Goal: Connect with others: Share content

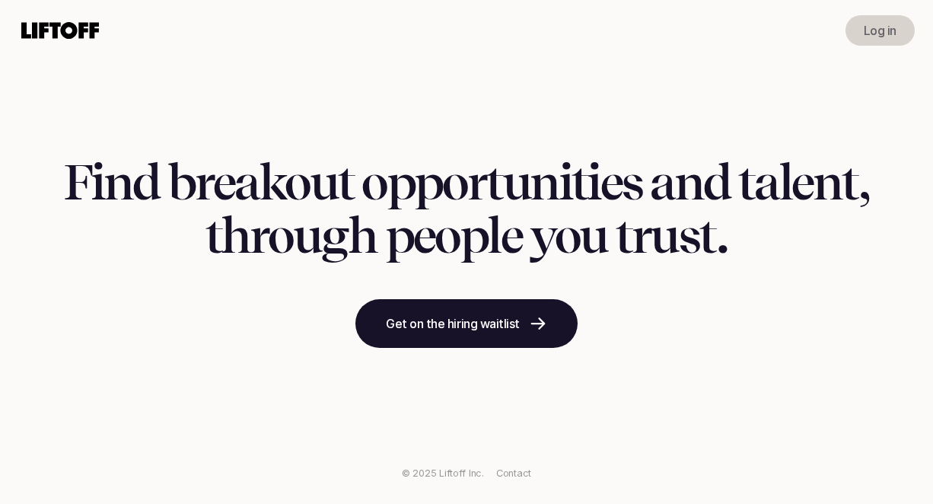
click at [833, 30] on div "Log in" at bounding box center [466, 30] width 933 height 61
click at [860, 30] on link "Log in" at bounding box center [879, 30] width 69 height 30
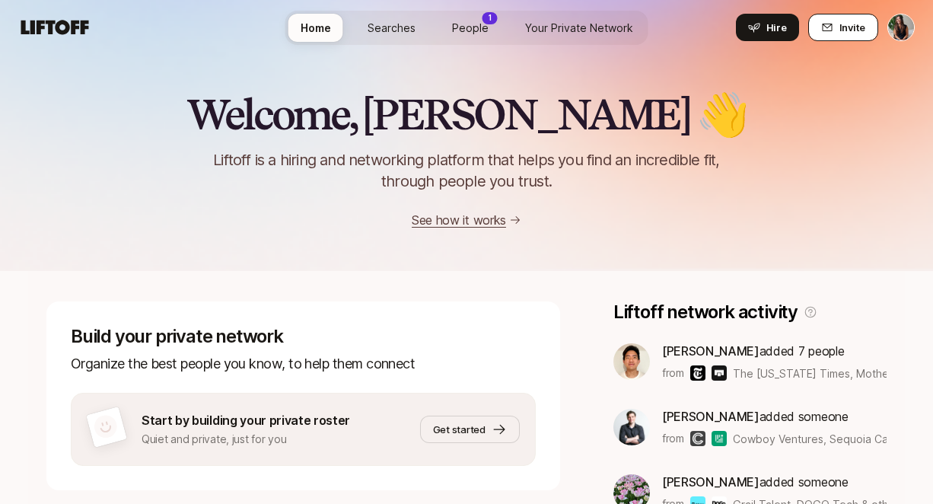
click at [837, 23] on button "Invite" at bounding box center [843, 27] width 70 height 27
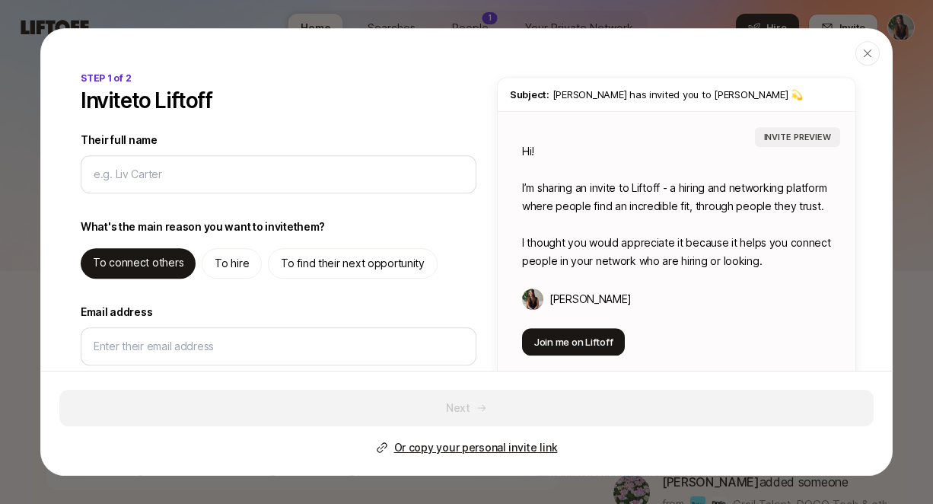
type textarea "x"
click at [459, 446] on p "Or copy your personal invite link" at bounding box center [476, 447] width 164 height 18
click at [871, 58] on icon "button" at bounding box center [867, 53] width 12 height 12
